Goal: Find specific fact: Find contact information

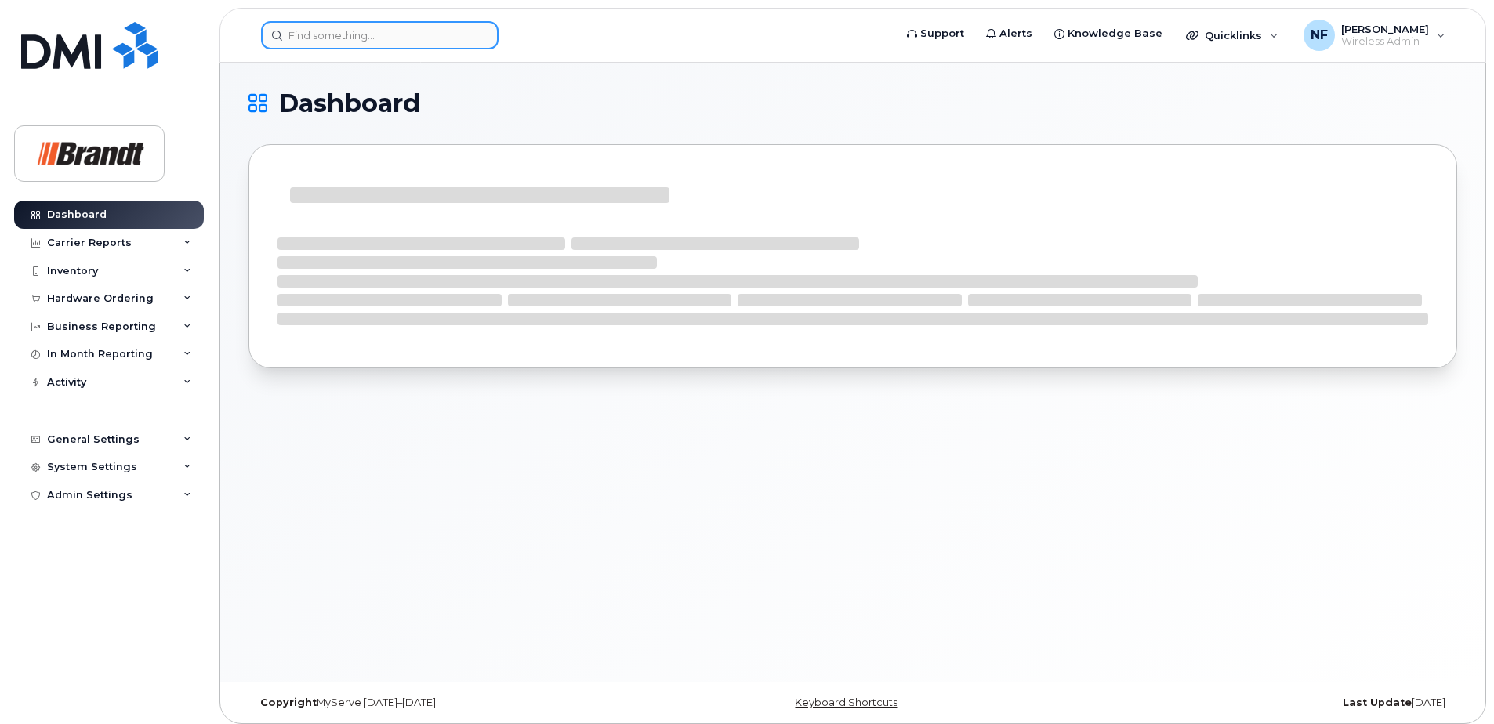
click at [382, 34] on input at bounding box center [379, 35] width 237 height 28
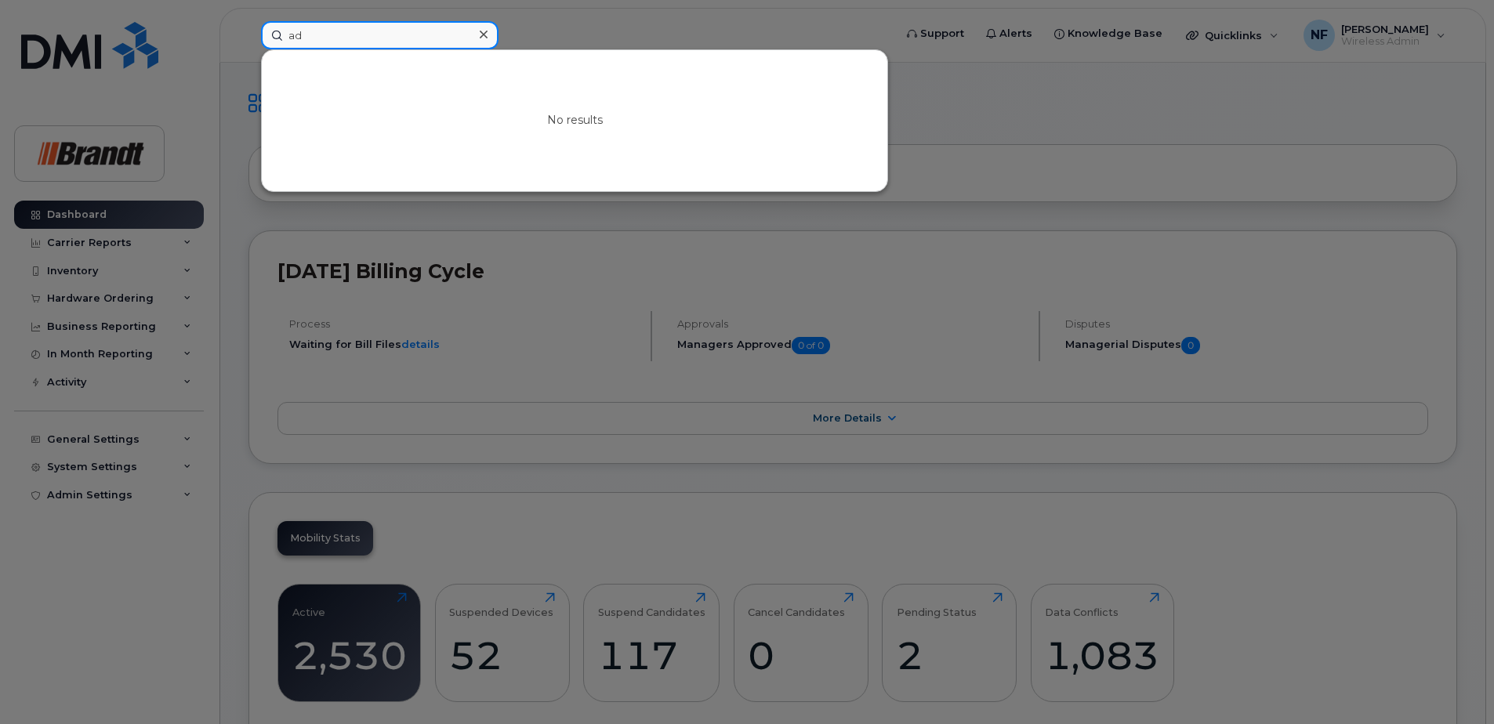
type input "a"
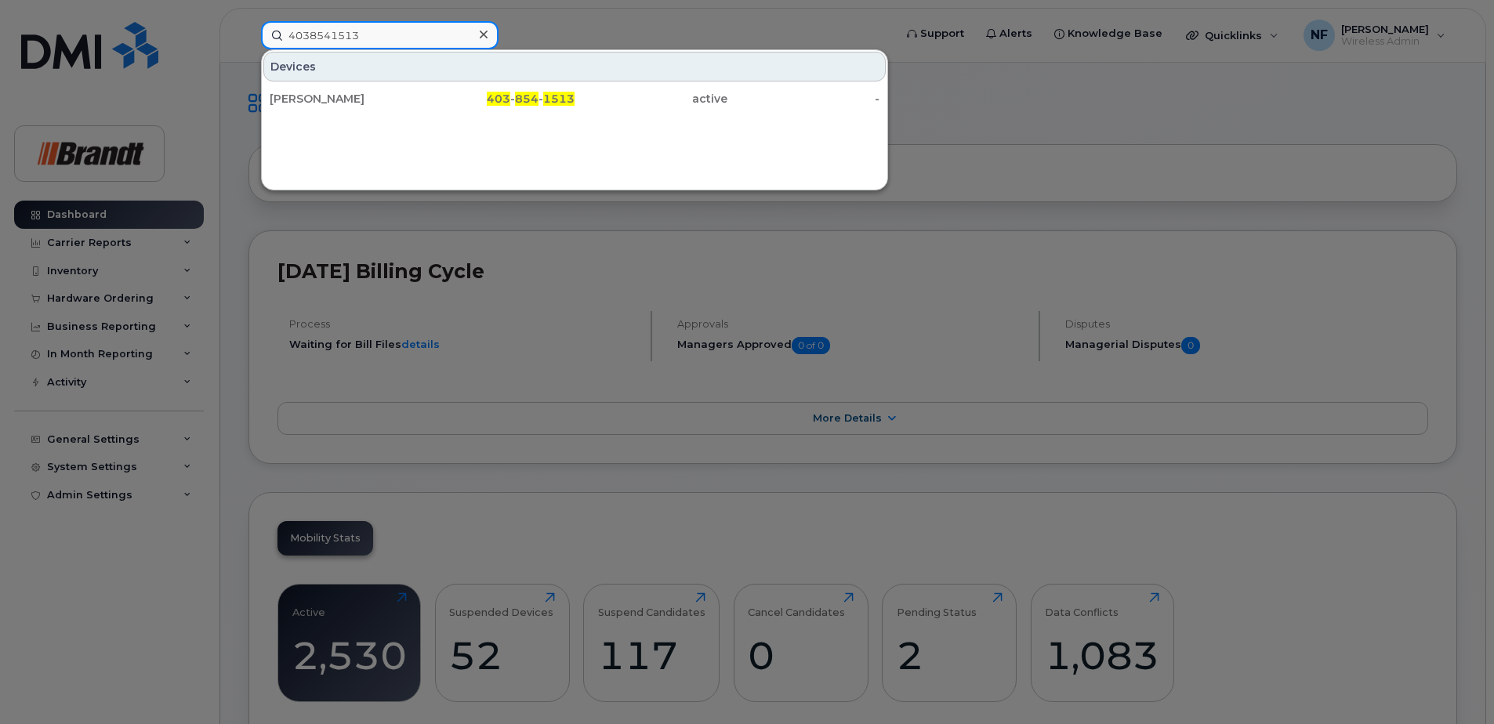
type input "4038541513"
click at [401, 92] on div "Aiden Hickle" at bounding box center [346, 99] width 153 height 16
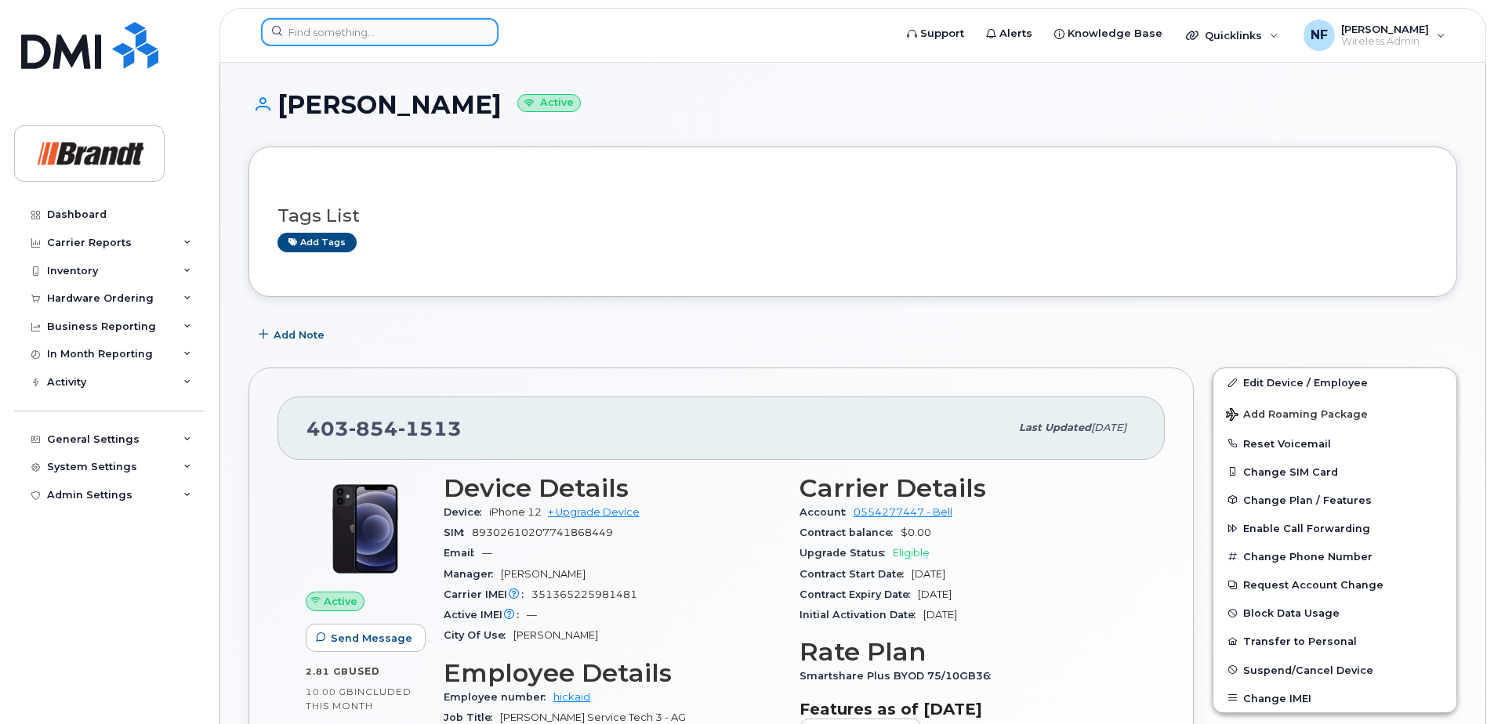
click at [397, 26] on input at bounding box center [379, 32] width 237 height 28
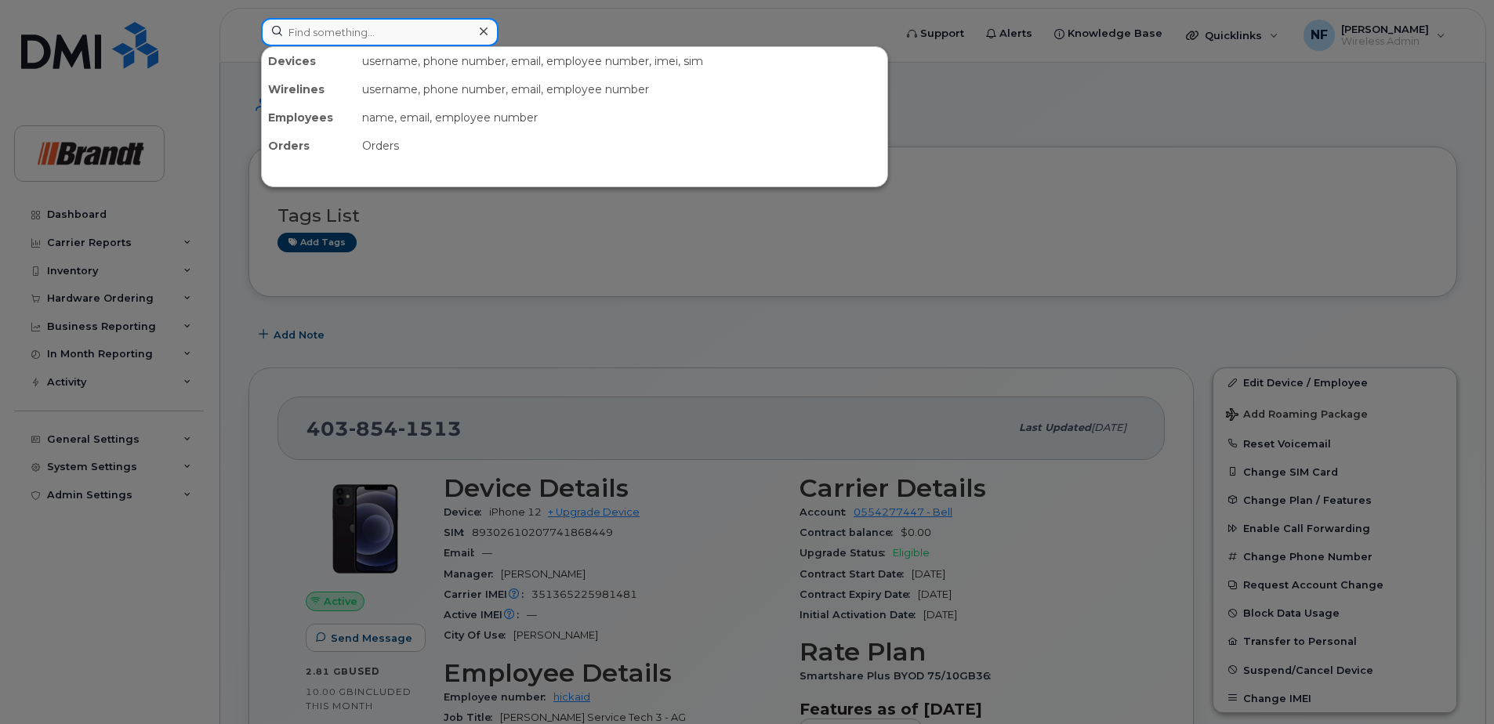
paste input "4038375593"
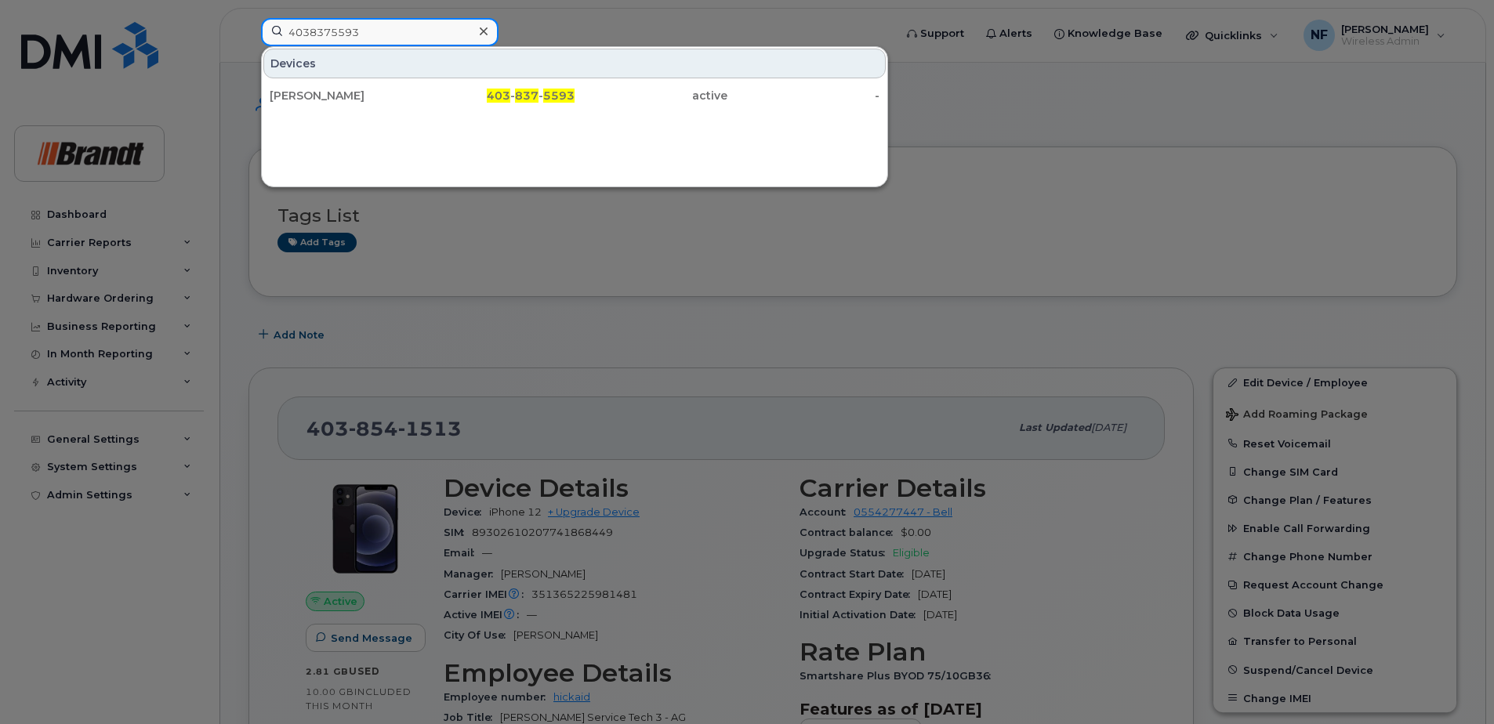
type input "4038375593"
drag, startPoint x: 423, startPoint y: 97, endPoint x: 709, endPoint y: 192, distance: 301.3
click at [423, 97] on div "403 - 837 - 5593" at bounding box center [498, 96] width 153 height 16
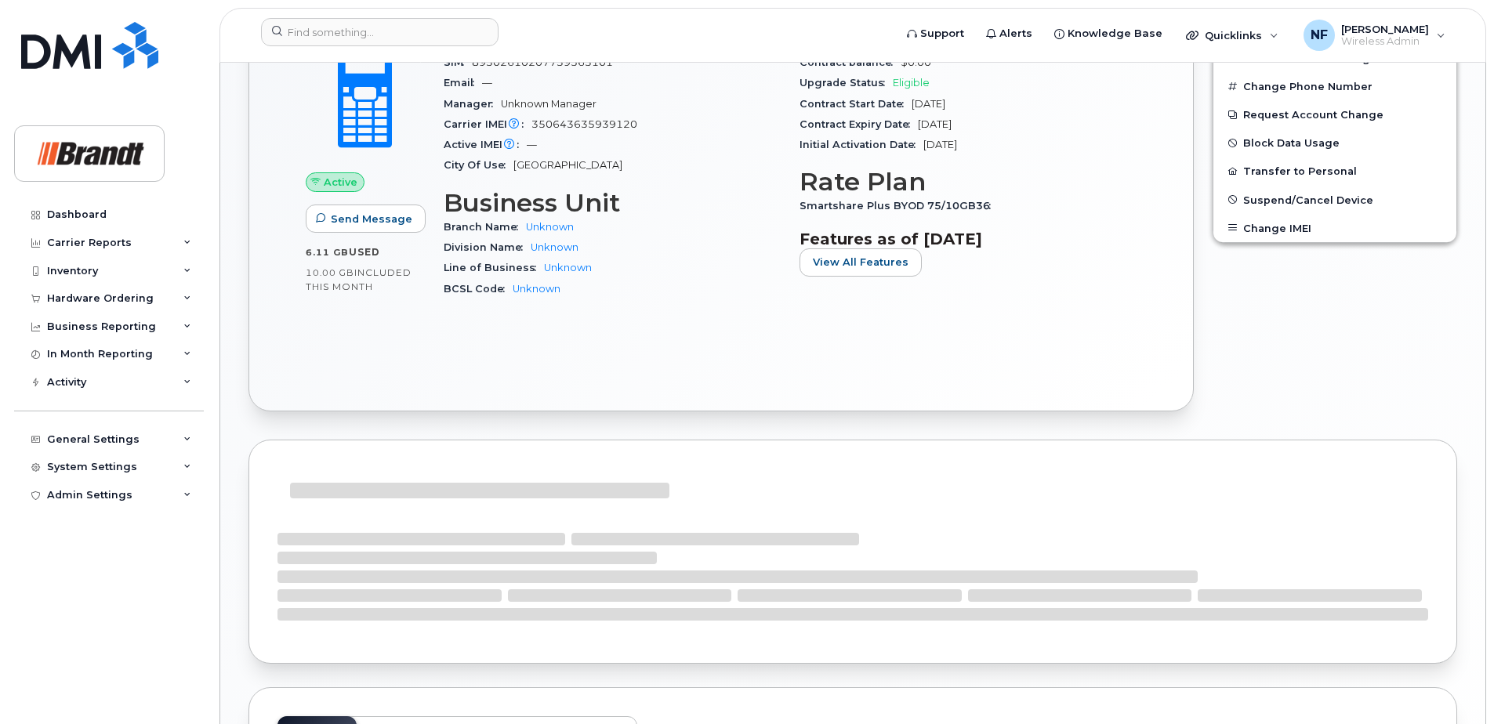
scroll to position [702, 0]
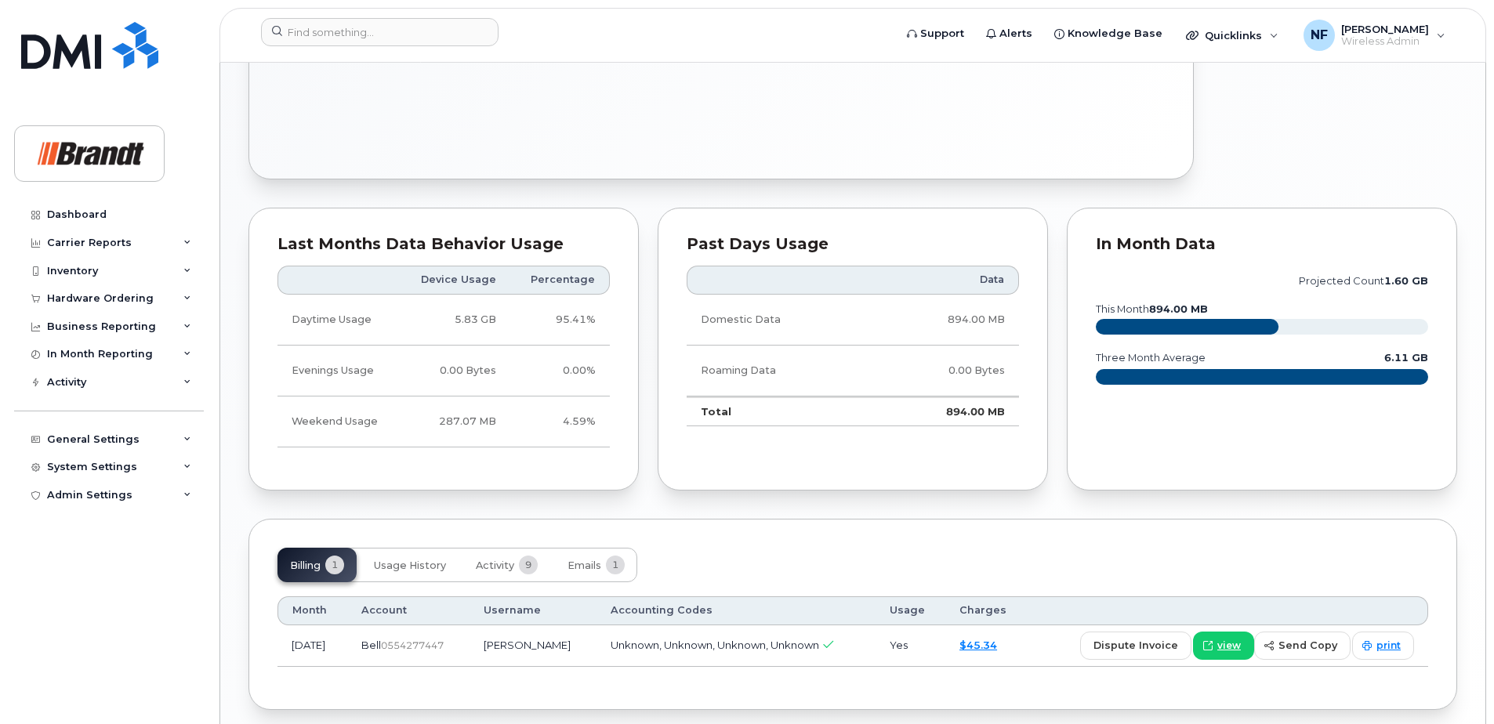
click at [525, 508] on div "Tags List Add tags Add Note [PHONE_NUMBER] Last updated [DATE] Active Send Mess…" at bounding box center [852, 77] width 1208 height 1266
click at [531, 560] on span "9" at bounding box center [528, 565] width 19 height 19
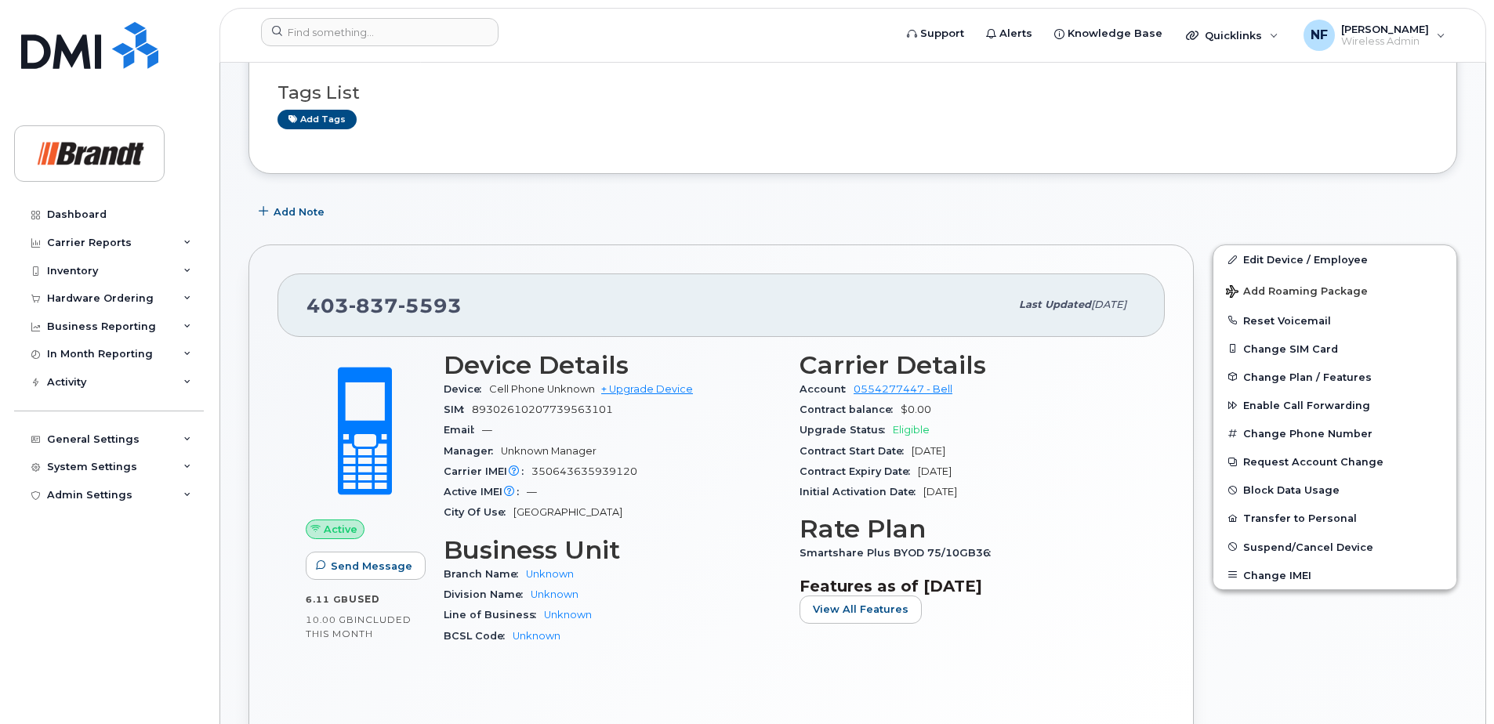
scroll to position [0, 0]
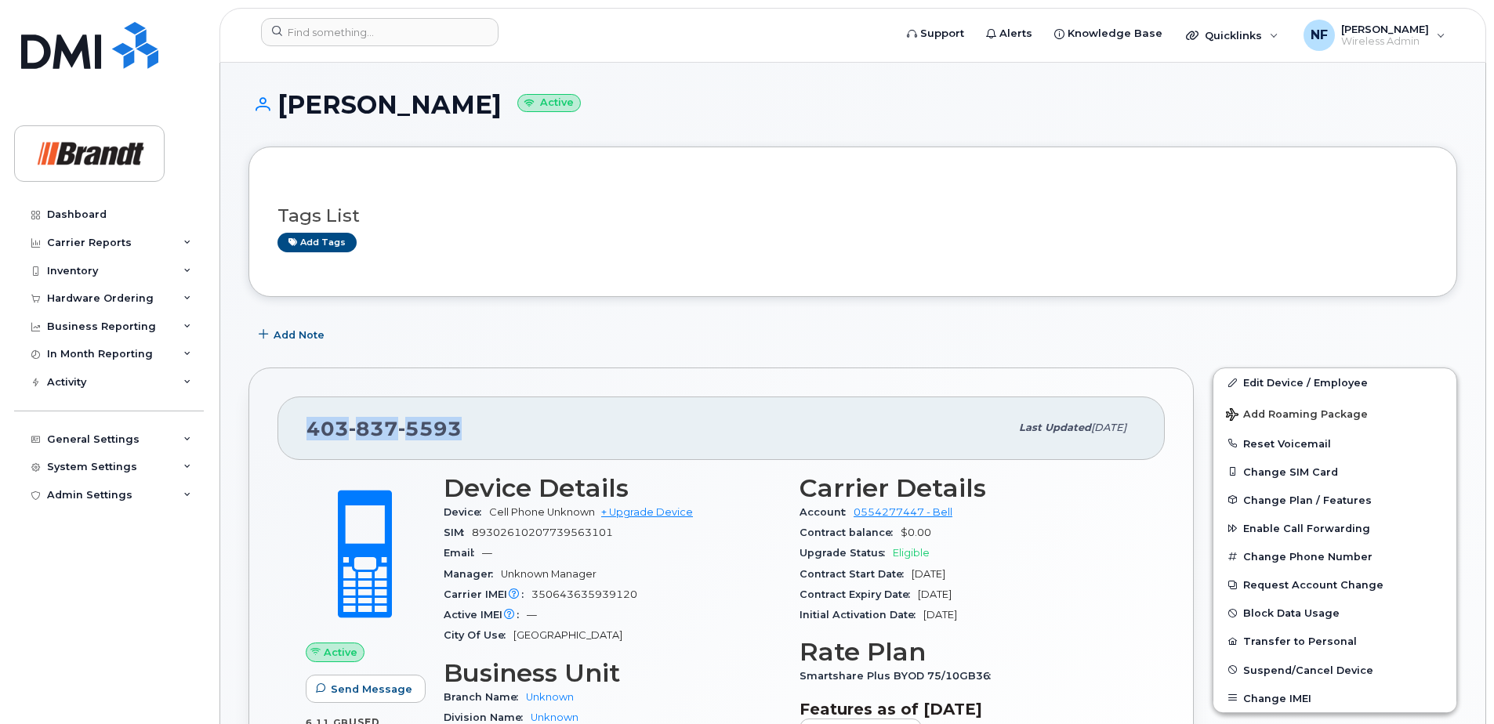
drag, startPoint x: 439, startPoint y: 434, endPoint x: 295, endPoint y: 433, distance: 143.4
click at [295, 433] on div "403 837 5593 Last updated Sep 19, 2025" at bounding box center [720, 428] width 887 height 63
copy span "403 837 5593"
drag, startPoint x: 432, startPoint y: 425, endPoint x: 474, endPoint y: 432, distance: 42.9
click at [432, 425] on span "5593" at bounding box center [429, 429] width 63 height 24
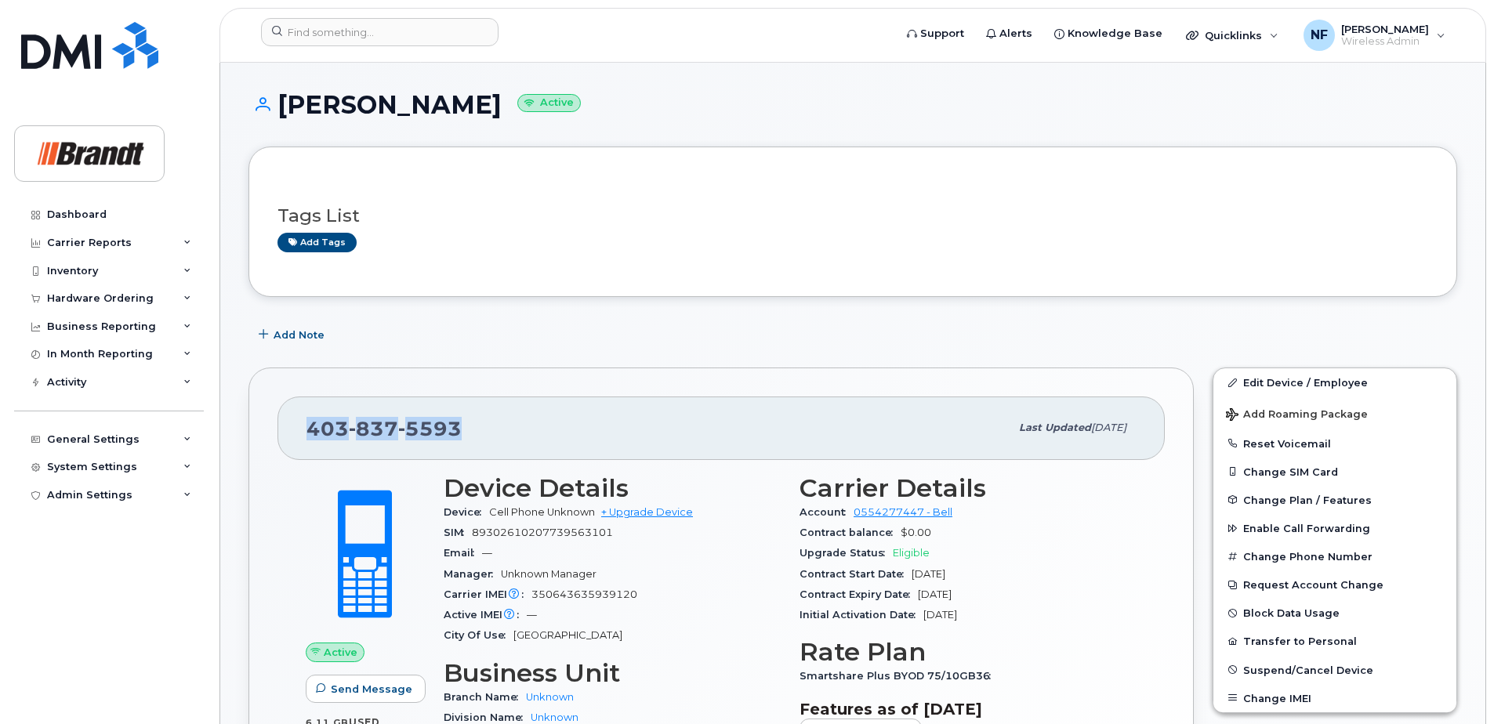
drag, startPoint x: 484, startPoint y: 432, endPoint x: 282, endPoint y: 429, distance: 201.4
click at [282, 429] on div "403 837 5593 Last updated Sep 19, 2025" at bounding box center [720, 428] width 887 height 63
copy span "403 837 5593"
click at [442, 29] on input at bounding box center [379, 32] width 237 height 28
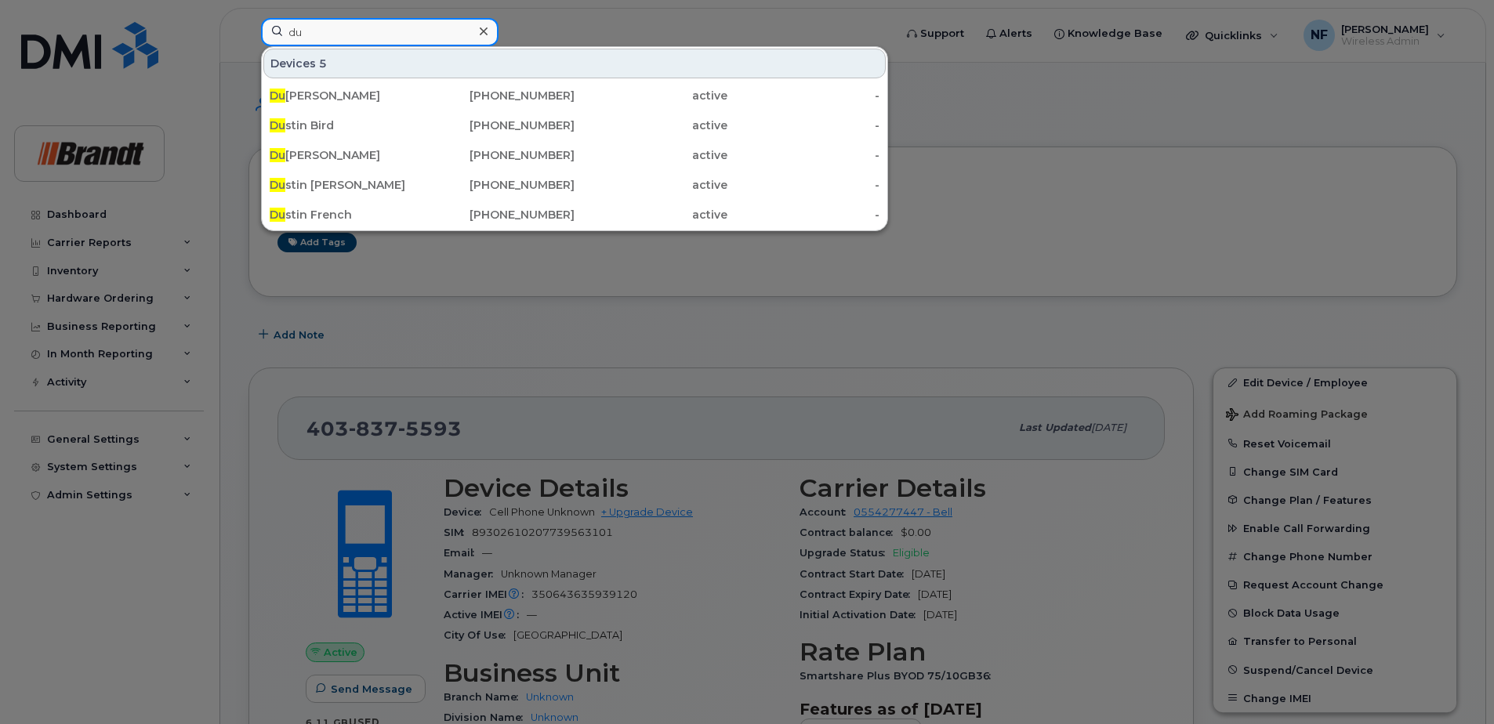
type input "d"
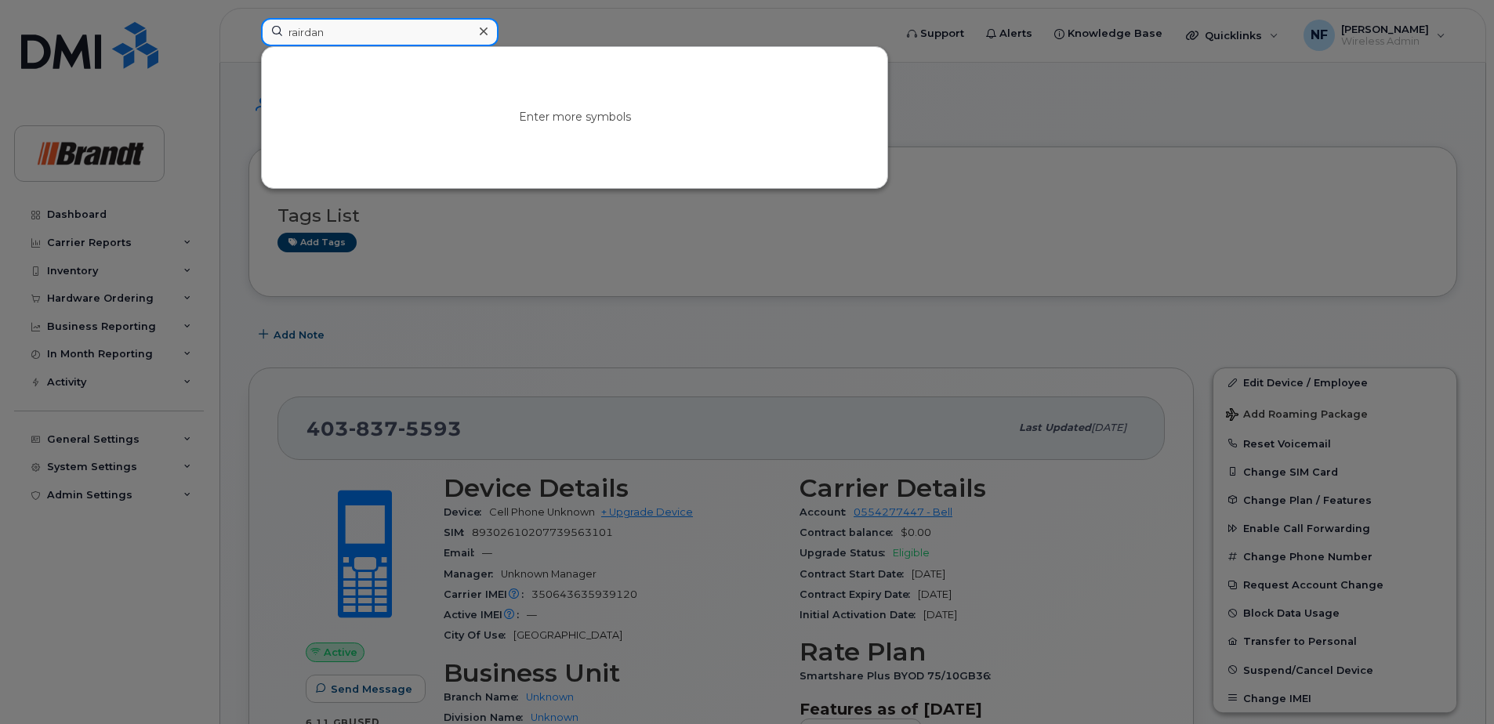
type input "rairdan"
